Goal: Register for event/course

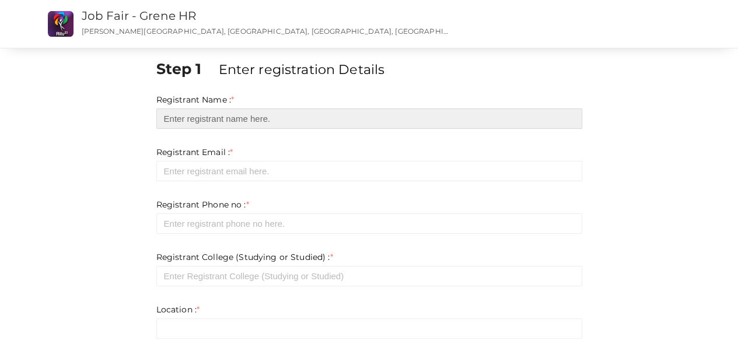
click at [229, 119] on input "text" at bounding box center [369, 119] width 426 height 20
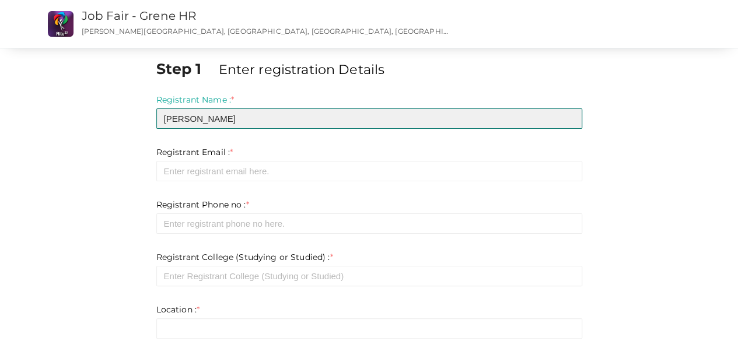
type input "[PERSON_NAME]"
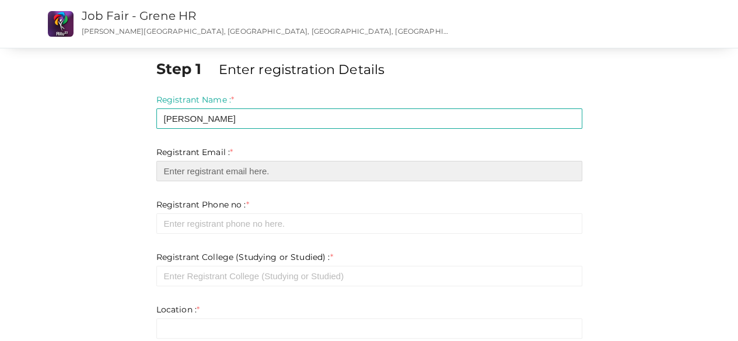
click at [216, 173] on input "email" at bounding box center [369, 171] width 426 height 20
type input "[EMAIL_ADDRESS][DOMAIN_NAME]"
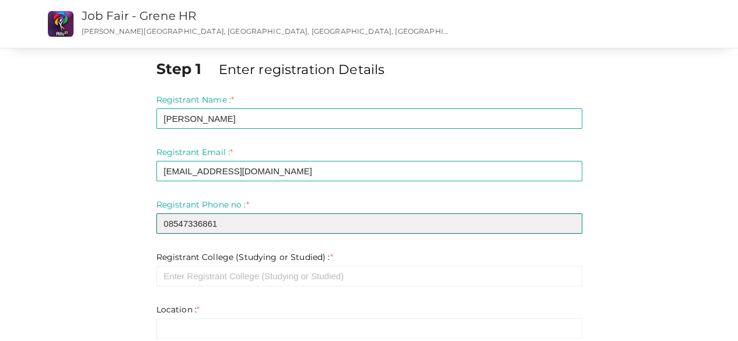
click at [169, 223] on input "08547336861" at bounding box center [369, 224] width 426 height 20
type input "8547336861"
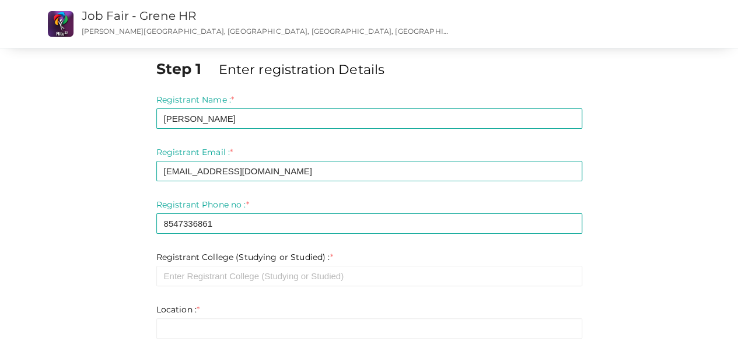
click at [259, 204] on div "Registrant Phone no : * 8547336861 Required. Invalid email Invalid phone number…" at bounding box center [369, 216] width 426 height 35
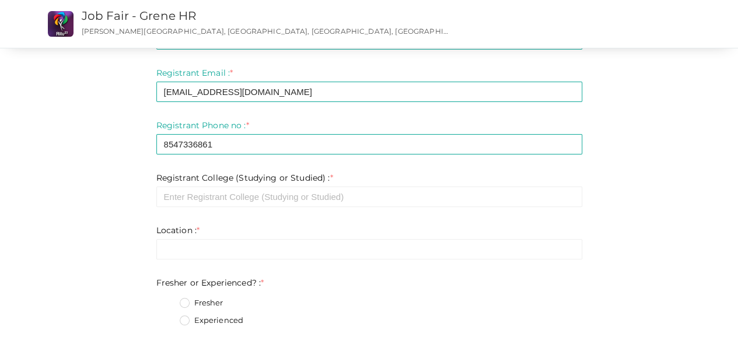
scroll to position [117, 0]
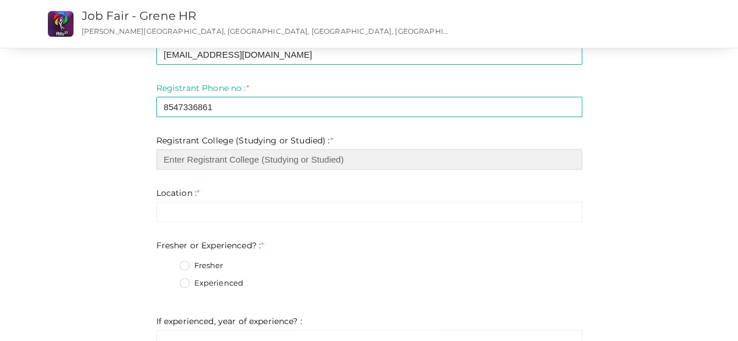
click at [216, 168] on input "text" at bounding box center [369, 159] width 426 height 20
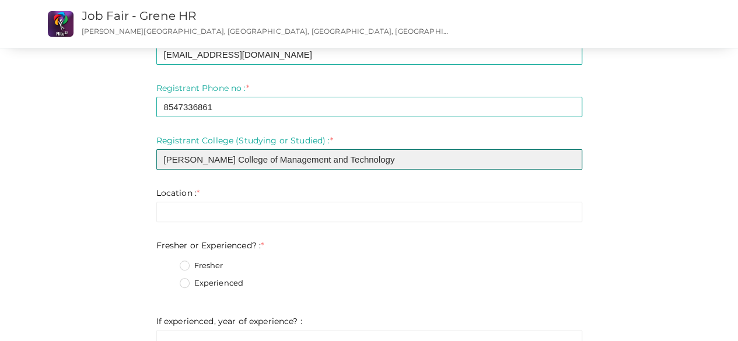
type input "[PERSON_NAME] College of Management and Technology"
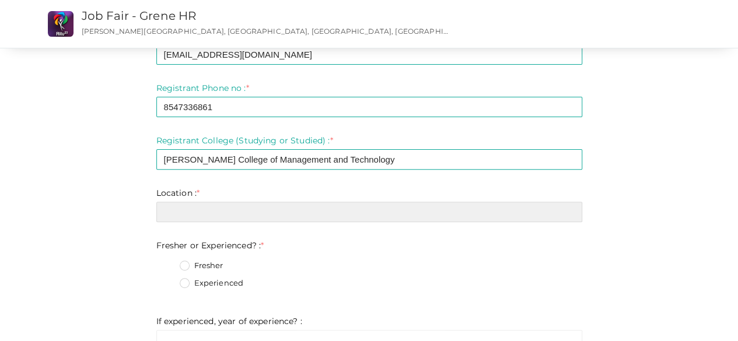
click at [255, 214] on input "text" at bounding box center [369, 212] width 426 height 20
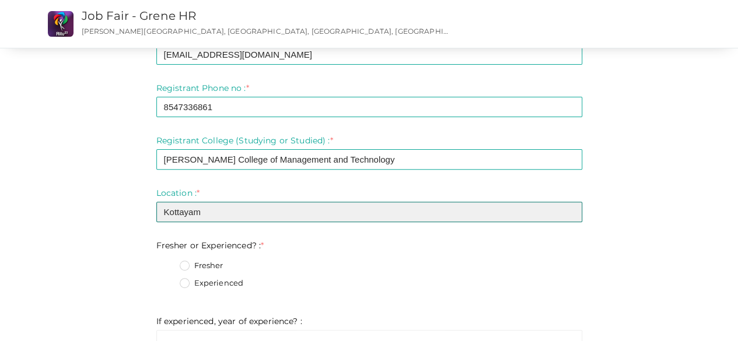
click at [194, 213] on input "Kottayam" at bounding box center [369, 212] width 426 height 20
type input "Changanassery"
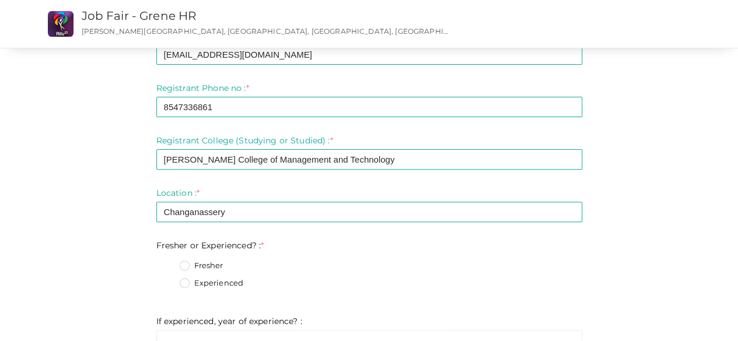
click at [183, 283] on label "Experienced" at bounding box center [212, 284] width 64 height 12
click at [168, 280] on Experienced\?\+1 "Experienced" at bounding box center [168, 280] width 0 height 0
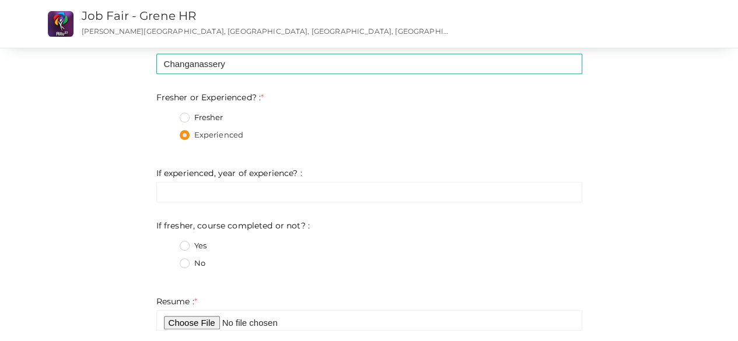
scroll to position [292, 0]
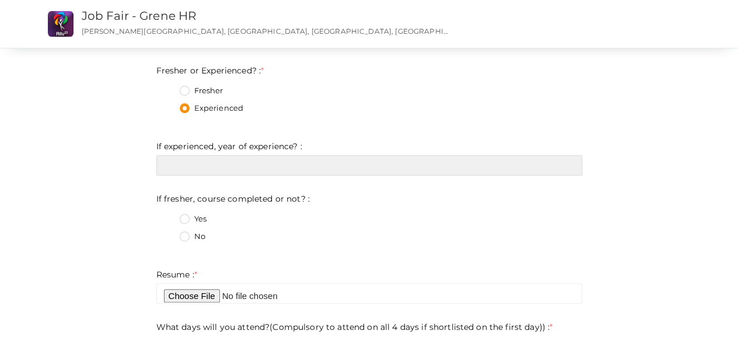
click at [200, 171] on input "text" at bounding box center [369, 165] width 426 height 20
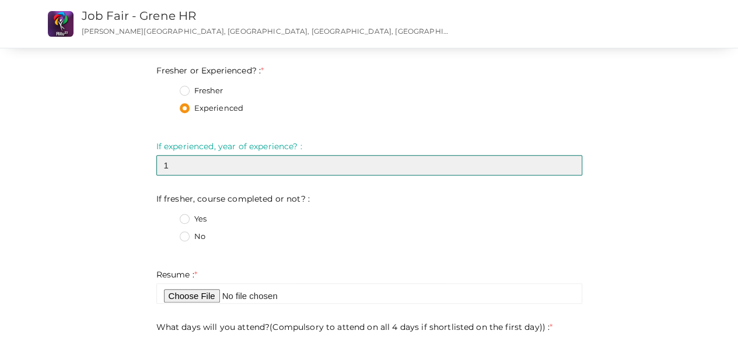
type input "1"
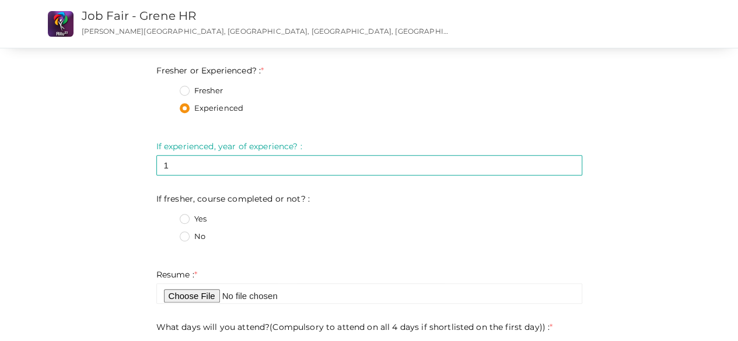
click at [182, 240] on label "No" at bounding box center [193, 237] width 26 height 12
click at [168, 233] on not\?\+1 "No" at bounding box center [168, 233] width 0 height 0
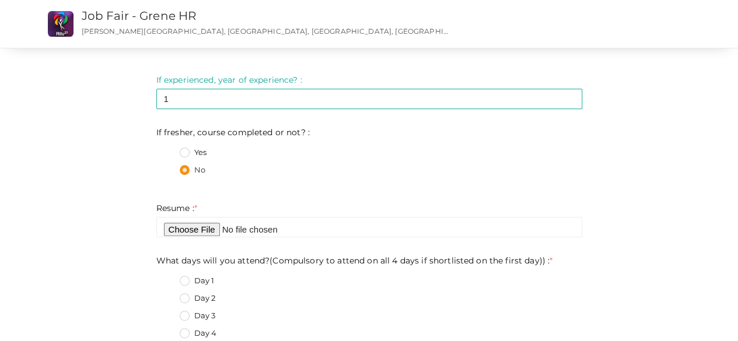
scroll to position [408, 0]
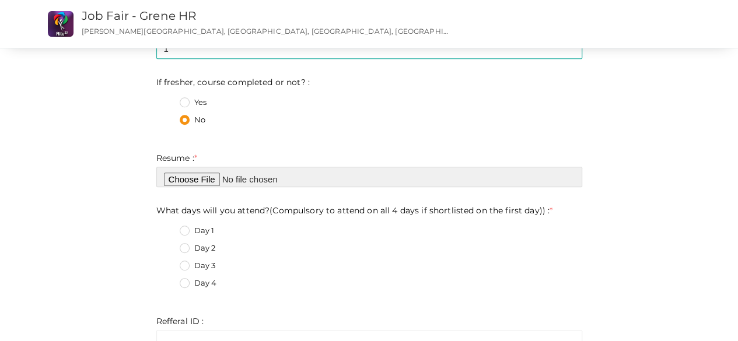
click at [202, 186] on input "file" at bounding box center [369, 177] width 426 height 20
type input "C:\fakepath\JM.pdf"
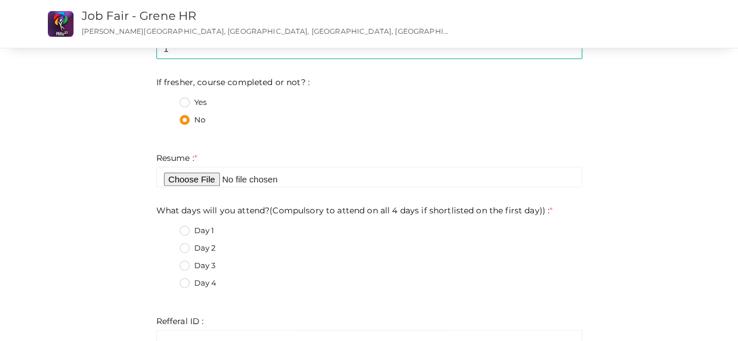
click at [184, 232] on label "Day 1" at bounding box center [197, 231] width 35 height 12
click at [168, 228] on day\)\)\+0 "Day 1" at bounding box center [168, 228] width 0 height 0
click at [181, 246] on label "Day 2" at bounding box center [198, 249] width 36 height 12
click at [168, 245] on day\)\)\+1 "Day 2" at bounding box center [168, 245] width 0 height 0
click at [186, 232] on label "Day 1" at bounding box center [197, 231] width 35 height 12
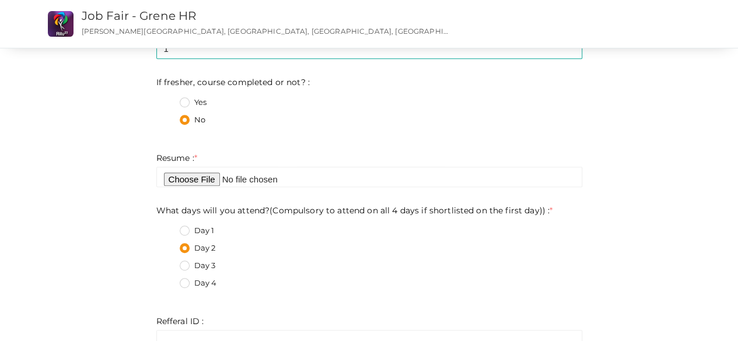
click at [168, 228] on day\)\)\+0 "Day 1" at bounding box center [168, 228] width 0 height 0
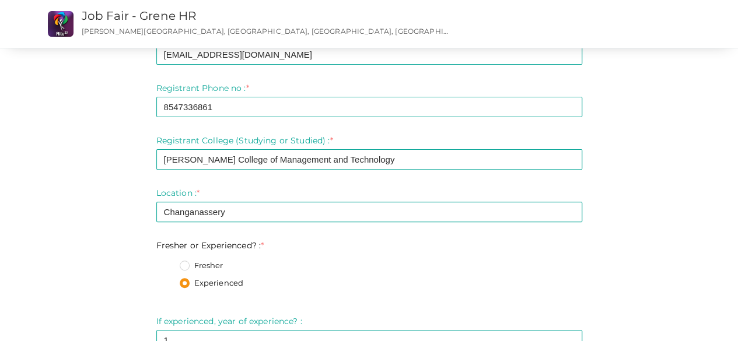
scroll to position [0, 0]
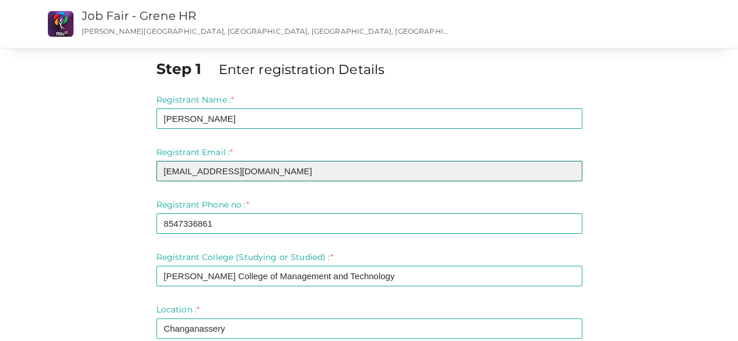
click at [296, 174] on input "[EMAIL_ADDRESS][DOMAIN_NAME]" at bounding box center [369, 171] width 426 height 20
type input "[EMAIL_ADDRESS][DOMAIN_NAME]"
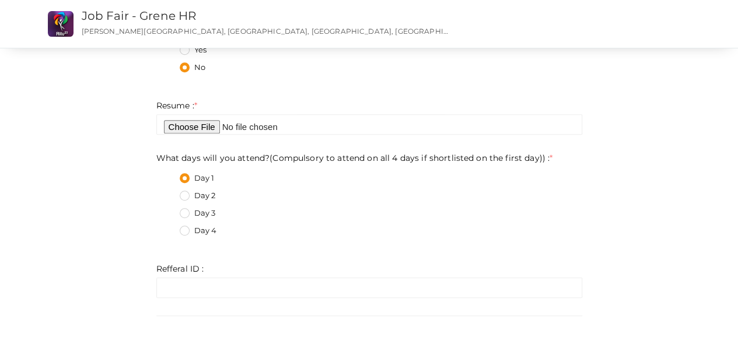
scroll to position [525, 0]
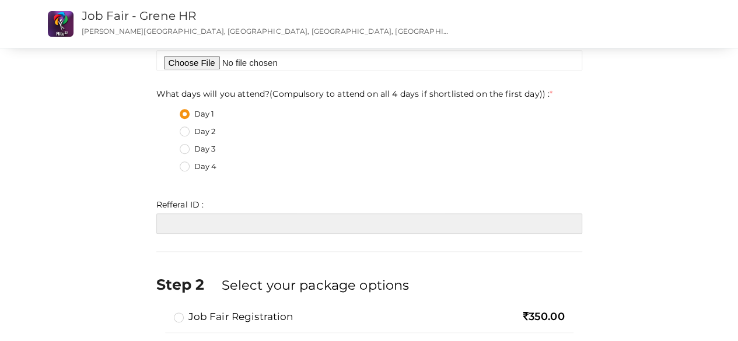
click at [183, 220] on input "text" at bounding box center [369, 224] width 426 height 20
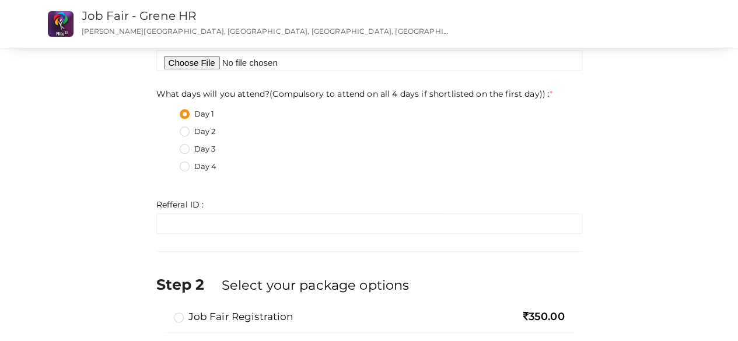
click at [251, 200] on div "Refferal ID : * Invalid Email Required. Limit exceeds. Limit is - Invalid email…" at bounding box center [369, 216] width 426 height 35
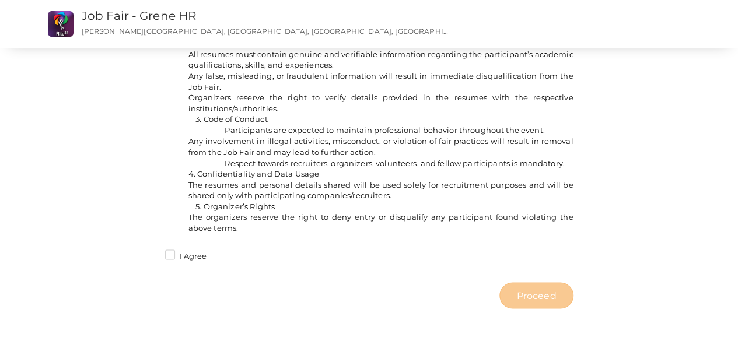
scroll to position [971, 0]
click at [172, 257] on label "I Agree" at bounding box center [186, 256] width 42 height 12
click at [153, 252] on input "I Agree" at bounding box center [153, 252] width 0 height 0
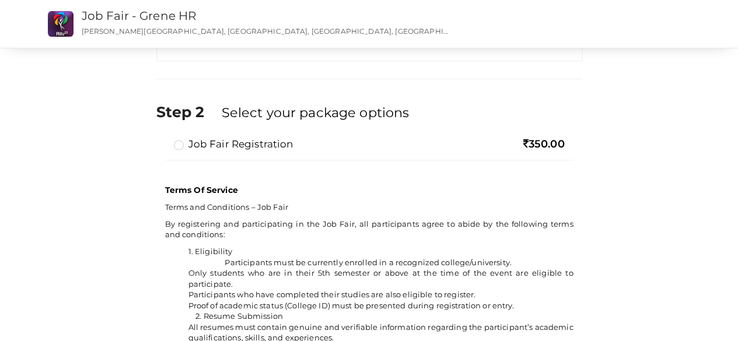
scroll to position [680, 0]
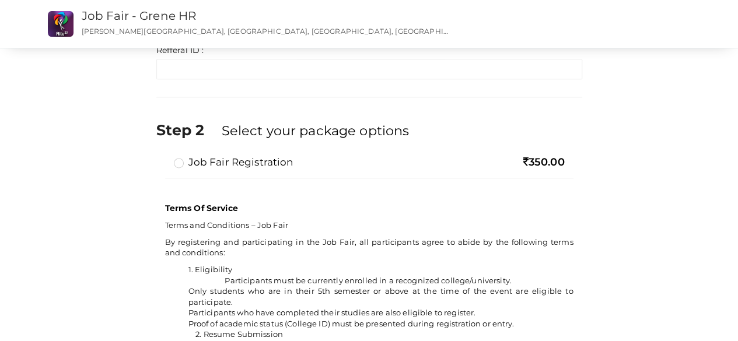
click at [176, 163] on label "Job Fair Registration" at bounding box center [234, 162] width 120 height 14
click at [162, 158] on input "Job Fair Registration" at bounding box center [162, 158] width 0 height 0
click at [176, 163] on label "Job Fair Registration" at bounding box center [234, 162] width 120 height 14
click at [162, 158] on input "Job Fair Registration" at bounding box center [162, 158] width 0 height 0
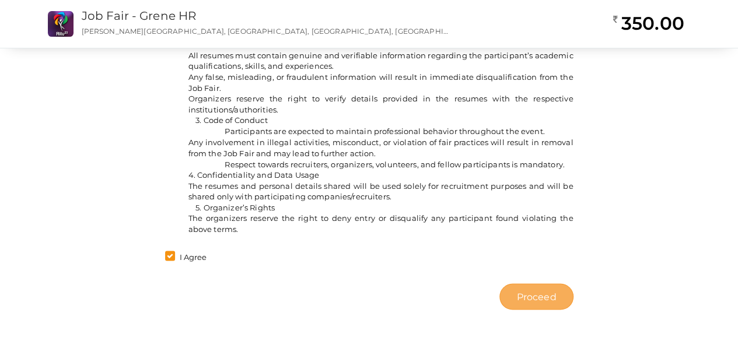
scroll to position [971, 0]
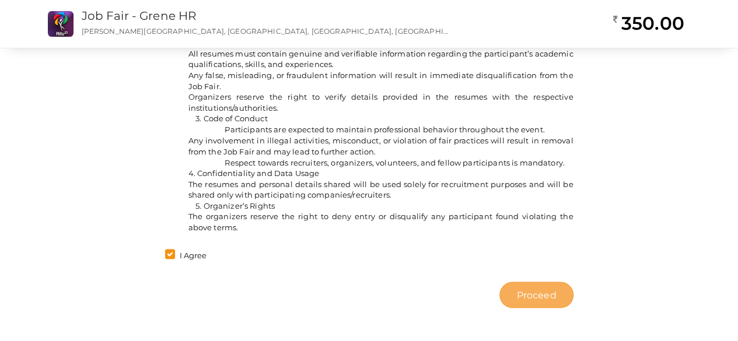
click at [526, 296] on span "Proceed" at bounding box center [536, 294] width 40 height 13
type input "N/A"
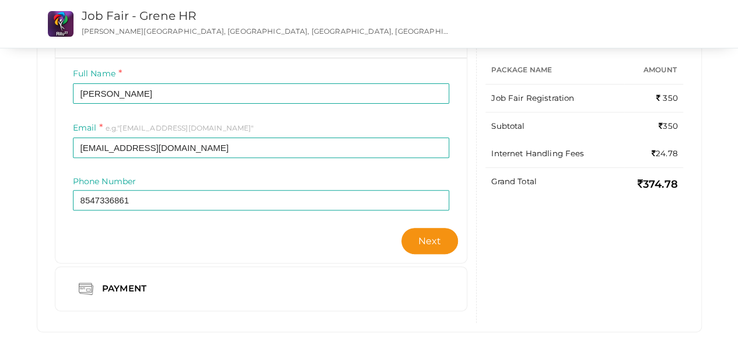
scroll to position [150, 0]
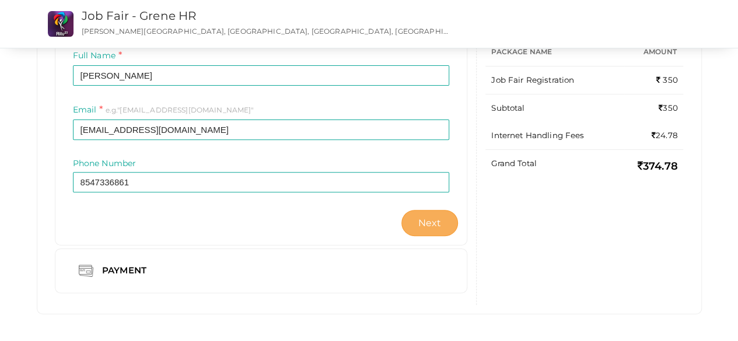
click at [431, 229] on button "Next" at bounding box center [429, 223] width 57 height 26
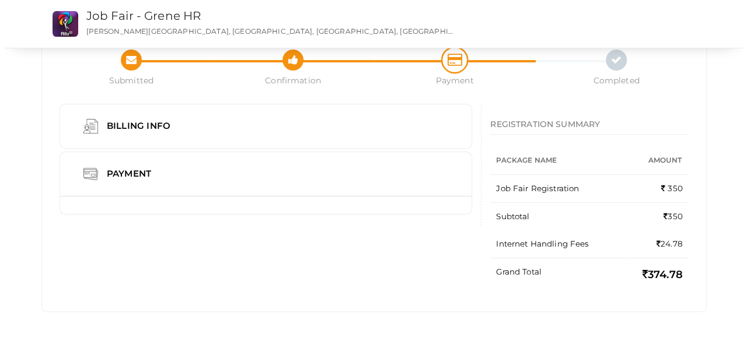
scroll to position [40, 0]
